Goal: Information Seeking & Learning: Learn about a topic

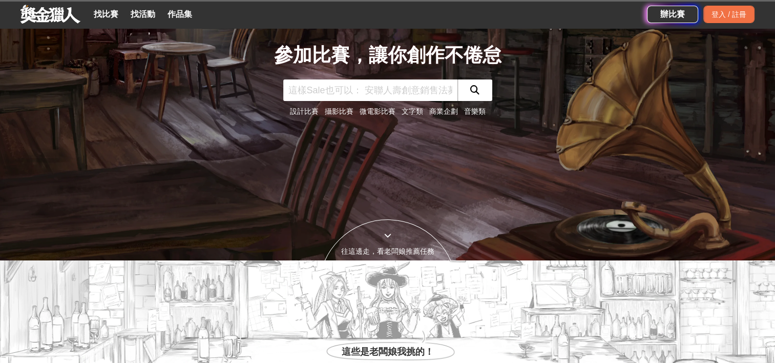
scroll to position [307, 0]
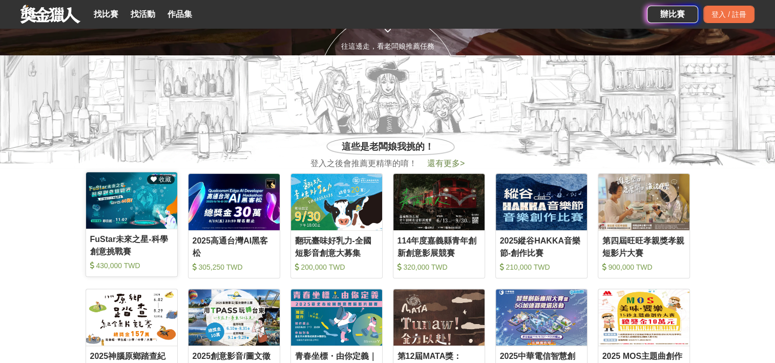
click at [127, 238] on div "FuStar未來之星-科學創意挑戰賽" at bounding box center [131, 244] width 83 height 23
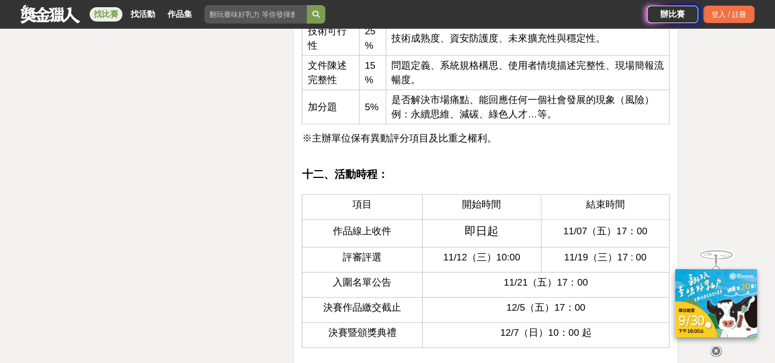
scroll to position [2305, 0]
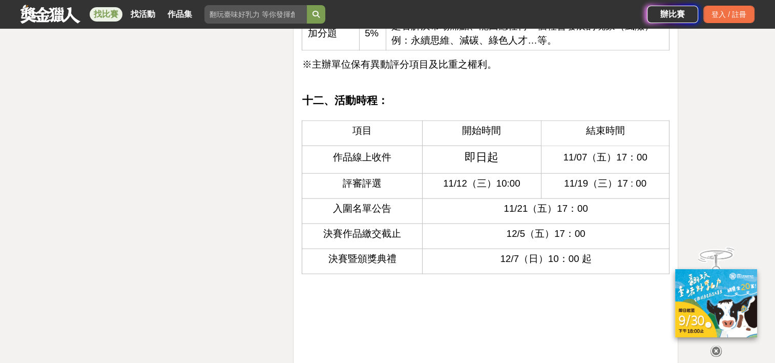
click at [719, 345] on icon at bounding box center [715, 350] width 11 height 11
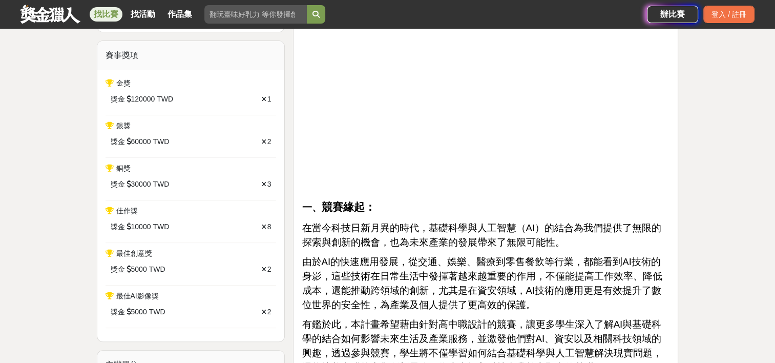
scroll to position [348, 0]
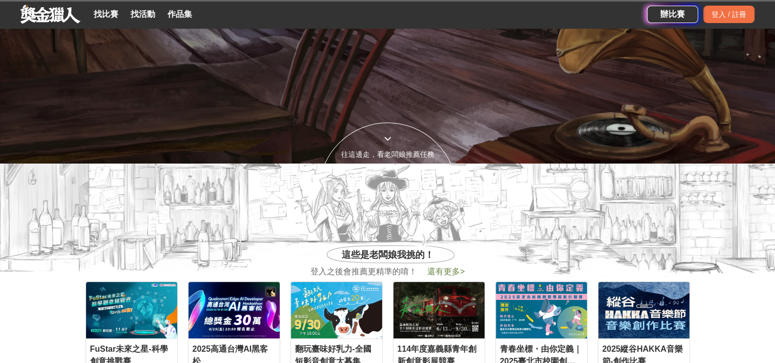
scroll to position [102, 0]
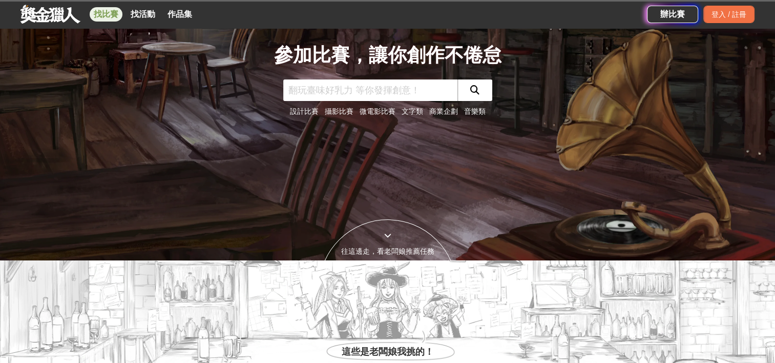
click at [100, 14] on link "找比賽" at bounding box center [106, 14] width 33 height 14
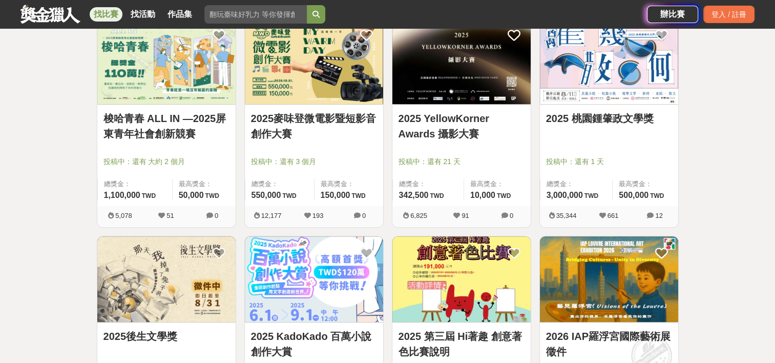
scroll to position [1332, 0]
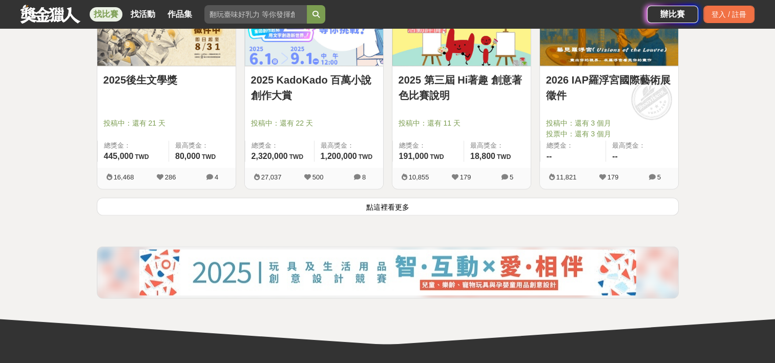
click at [341, 202] on button "點這裡看更多" at bounding box center [388, 206] width 582 height 18
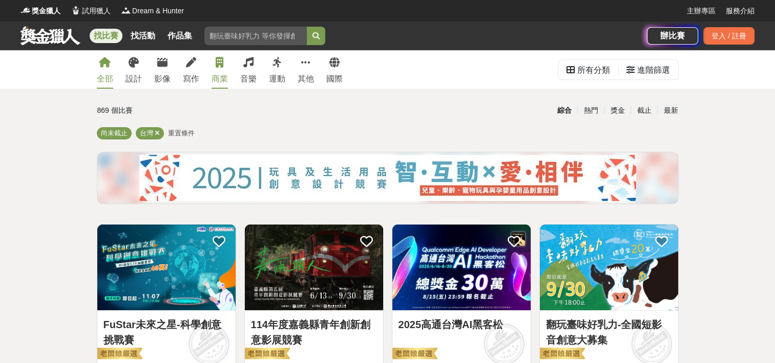
click at [213, 74] on div "商業" at bounding box center [220, 79] width 16 height 12
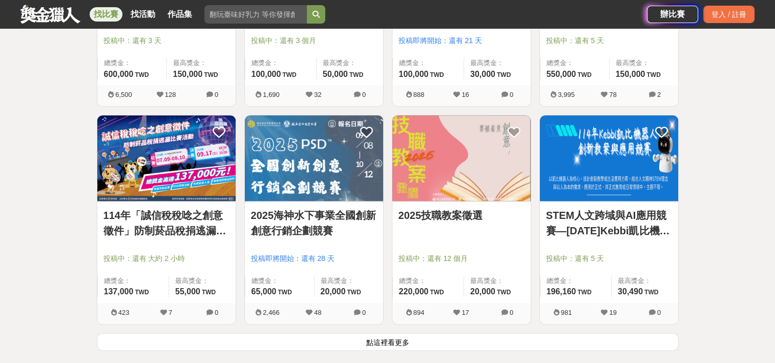
scroll to position [1280, 0]
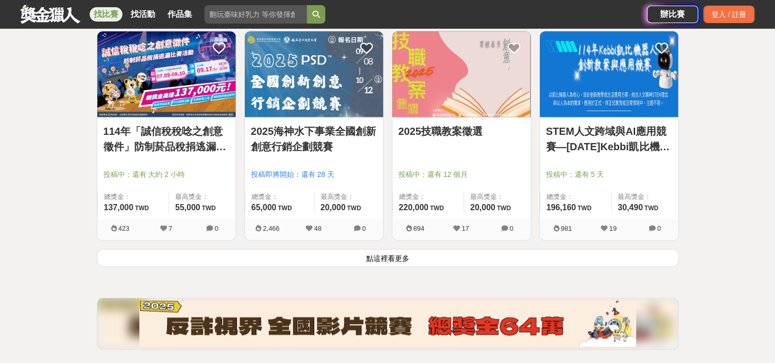
click at [451, 257] on button "點這裡看更多" at bounding box center [388, 257] width 582 height 18
